Goal: Navigation & Orientation: Find specific page/section

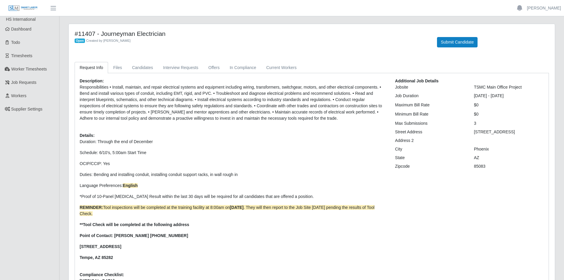
scroll to position [30, 0]
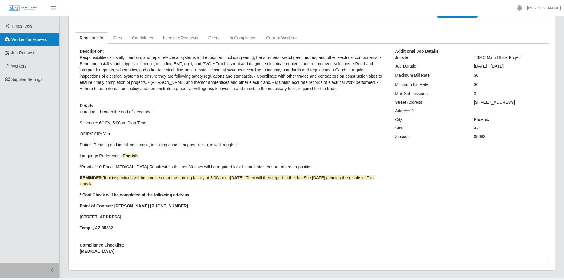
click at [25, 38] on span "Worker Timesheets" at bounding box center [29, 39] width 36 height 5
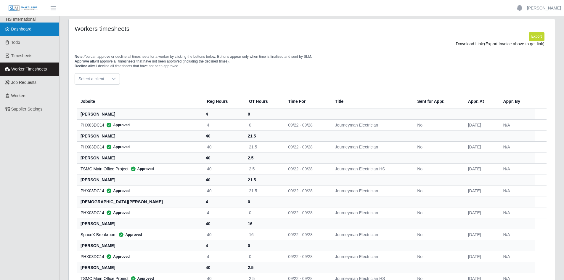
click at [28, 28] on span "Dashboard" at bounding box center [21, 29] width 20 height 5
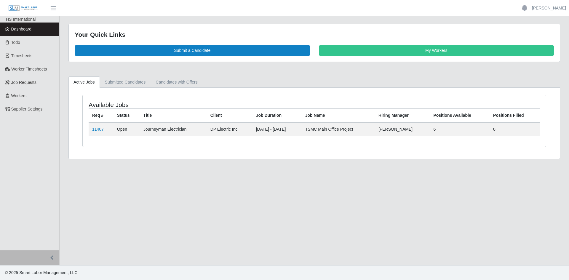
click at [27, 30] on span "Dashboard" at bounding box center [21, 29] width 20 height 5
click at [181, 82] on link "Candidates with Offers" at bounding box center [177, 82] width 52 height 12
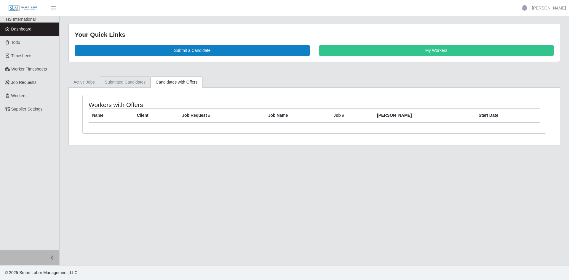
click at [134, 83] on link "Submitted Candidates" at bounding box center [125, 82] width 51 height 12
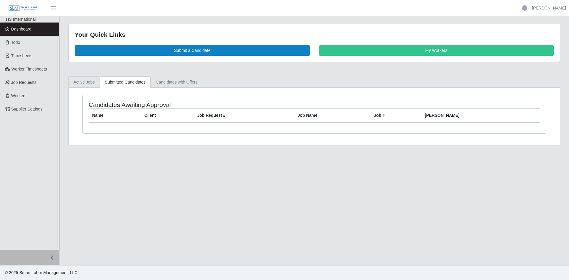
click at [85, 81] on link "Active Jobs" at bounding box center [83, 82] width 31 height 12
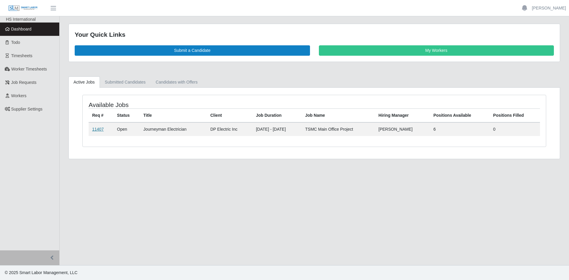
click at [98, 128] on link "11407" at bounding box center [98, 129] width 12 height 5
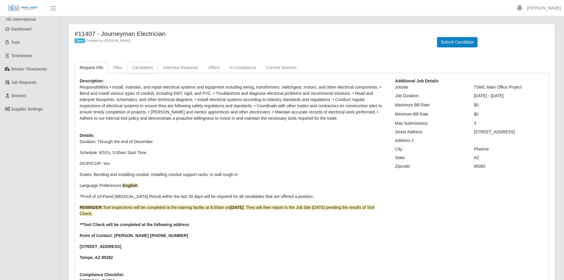
click at [141, 68] on link "Candidates" at bounding box center [142, 68] width 31 height 12
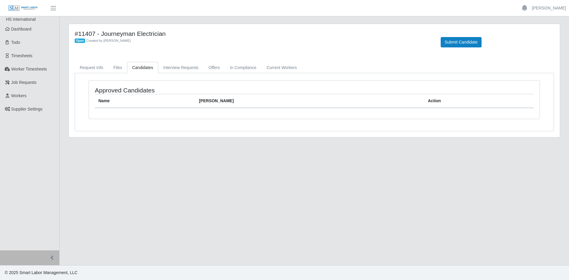
click at [141, 68] on link "Candidates" at bounding box center [142, 68] width 31 height 12
click at [26, 95] on span "Workers" at bounding box center [18, 95] width 15 height 5
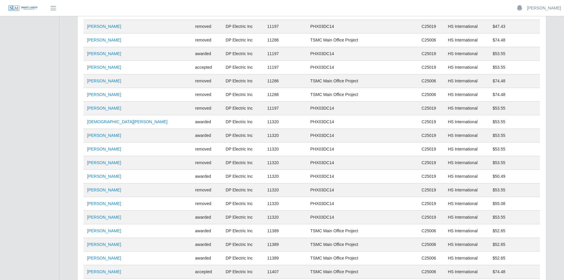
scroll to position [4070, 0]
